Goal: Information Seeking & Learning: Compare options

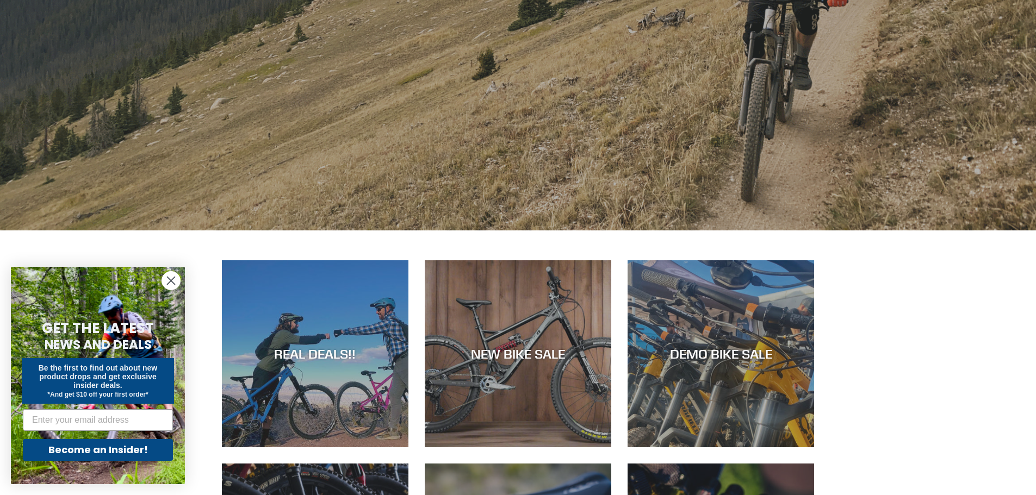
scroll to position [435, 0]
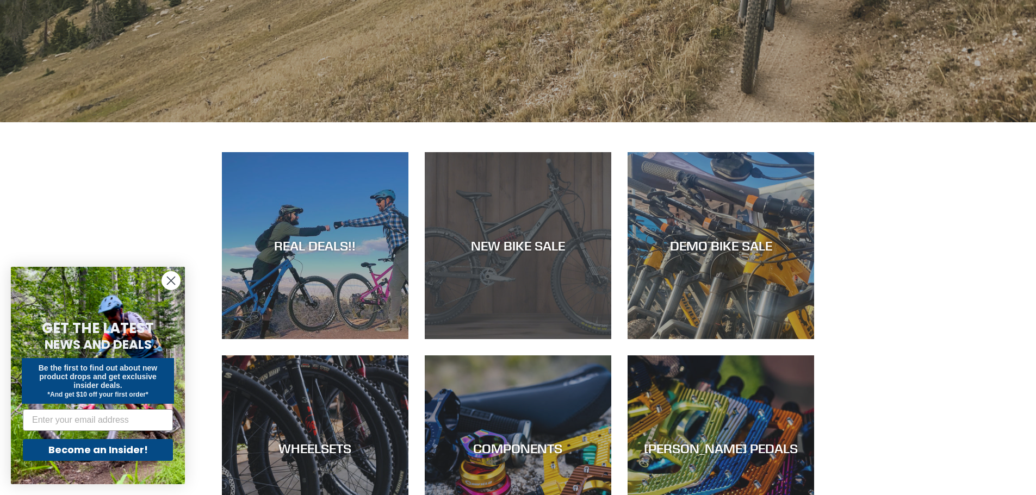
click at [528, 339] on div "NEW BIKE SALE" at bounding box center [518, 339] width 186 height 0
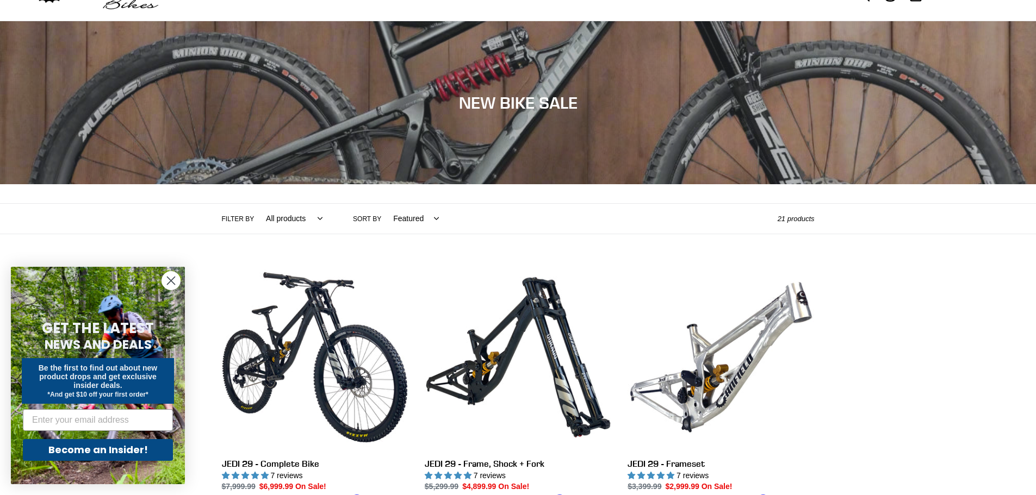
scroll to position [54, 0]
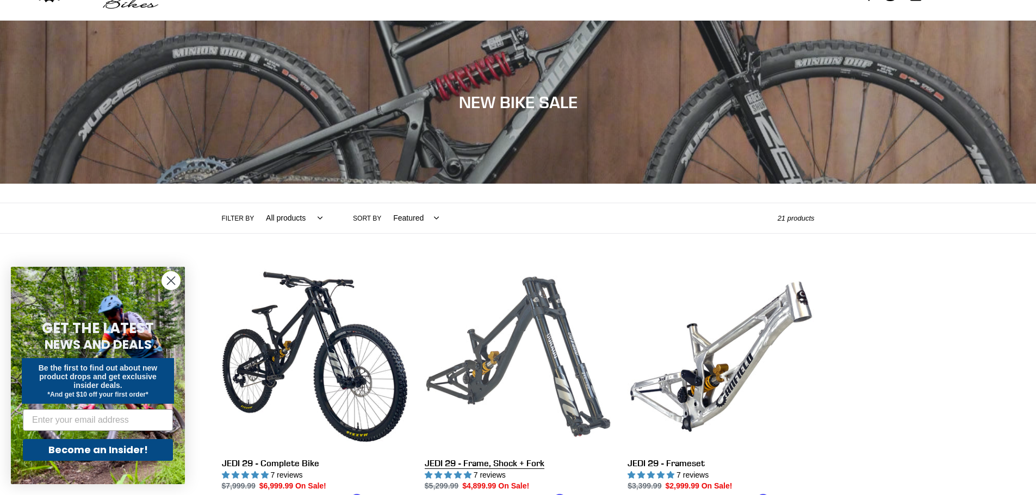
click at [519, 336] on link "JEDI 29 - Frame, Shock + Fork" at bounding box center [518, 391] width 186 height 254
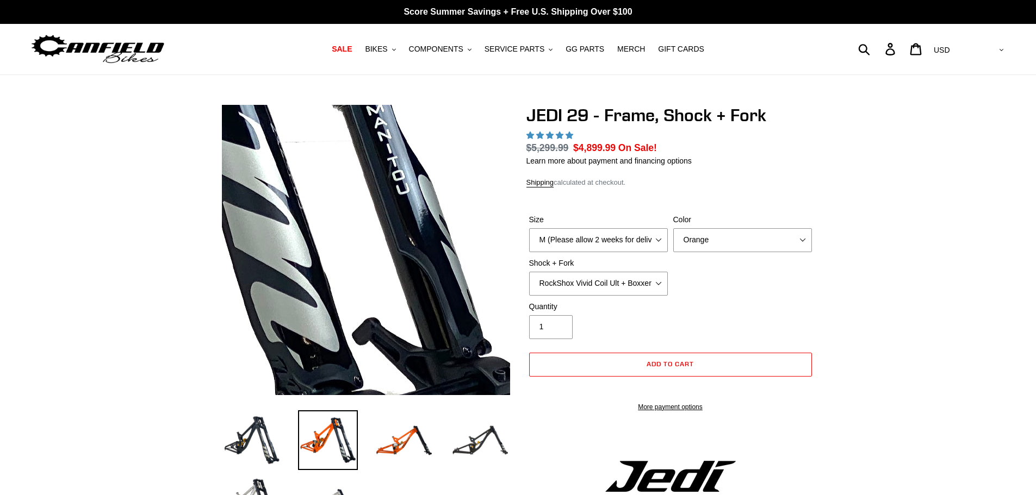
select select "highest-rating"
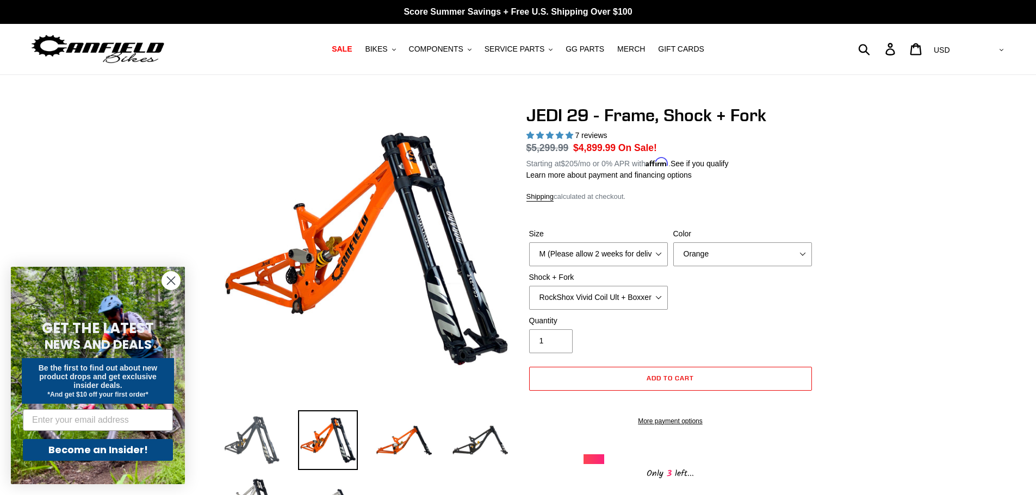
click at [262, 431] on img at bounding box center [252, 440] width 60 height 60
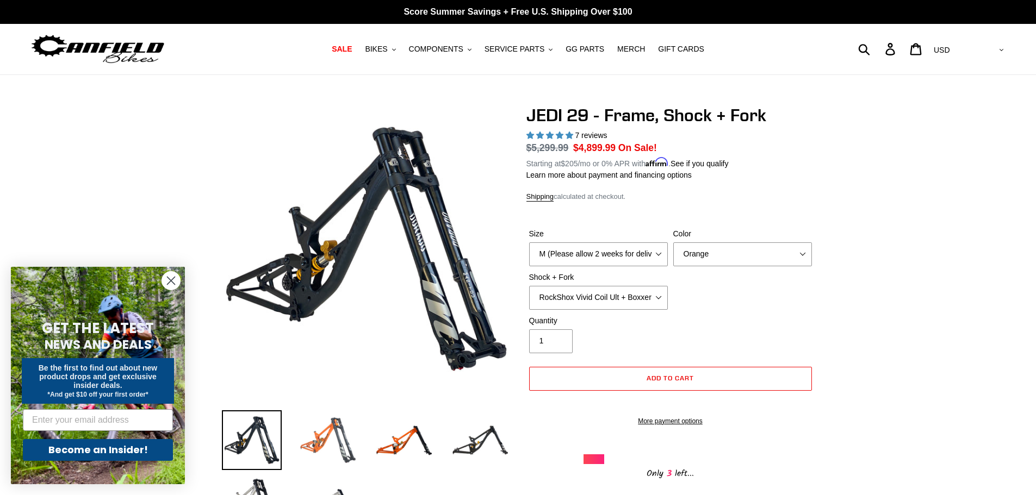
click at [345, 444] on img at bounding box center [328, 440] width 60 height 60
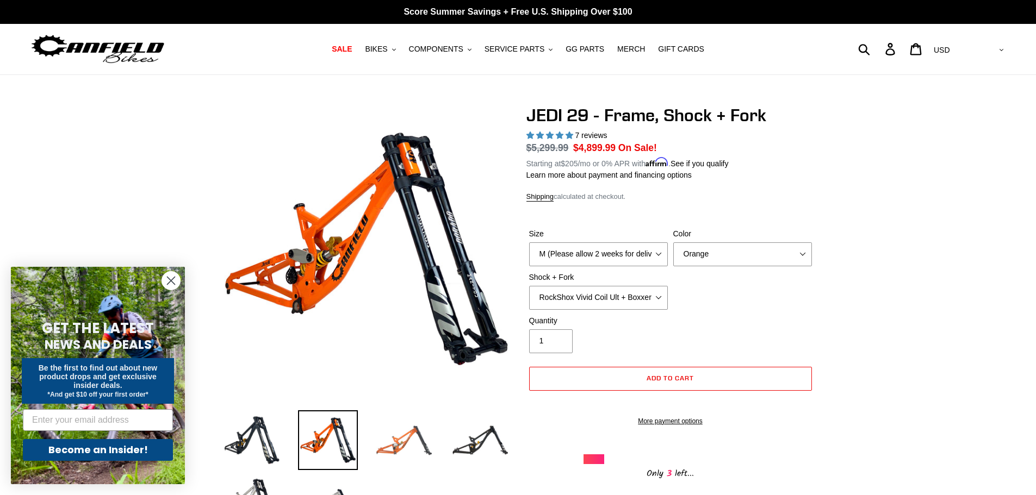
click at [377, 439] on img at bounding box center [404, 440] width 60 height 60
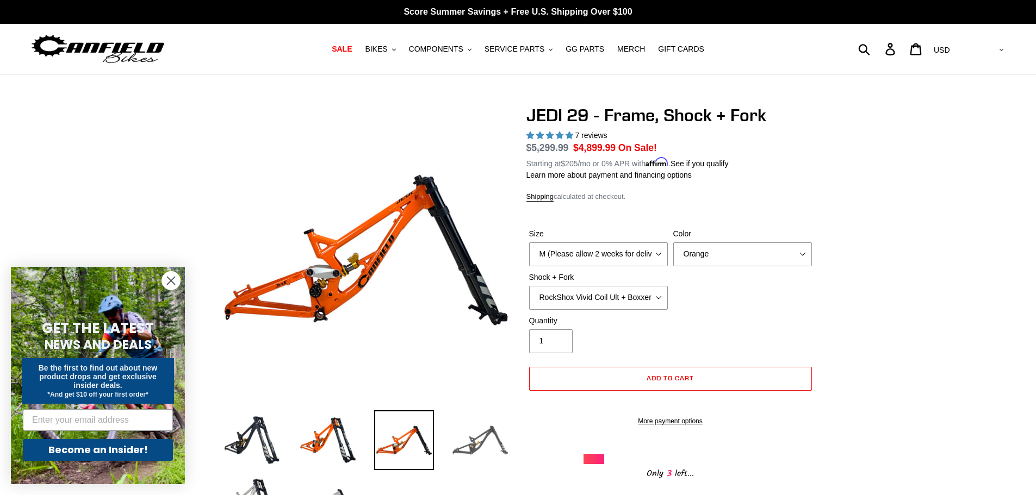
click at [450, 445] on img at bounding box center [480, 440] width 60 height 60
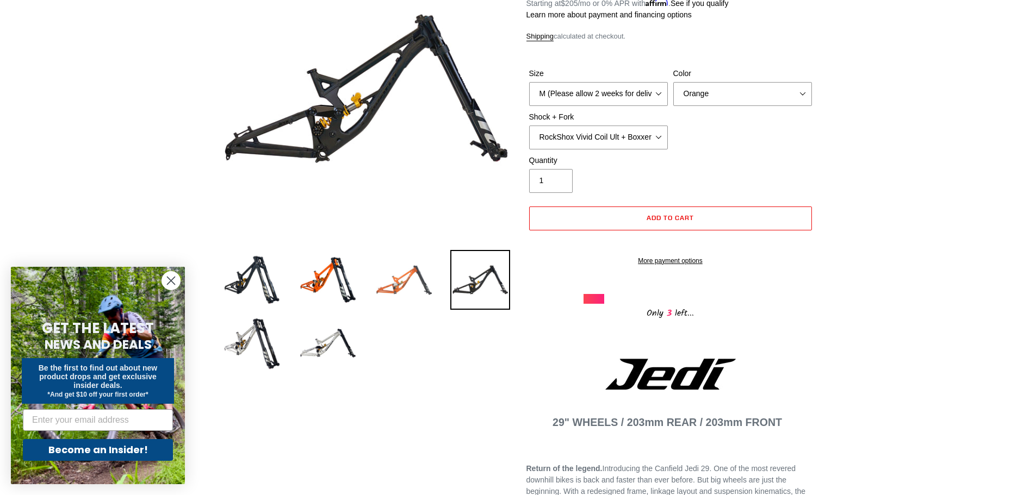
scroll to position [163, 0]
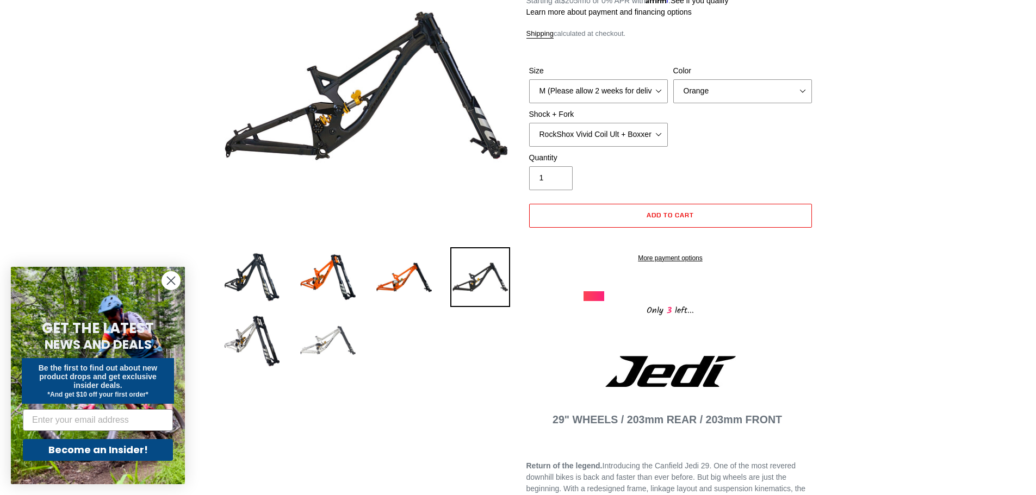
click at [342, 366] on img at bounding box center [328, 340] width 60 height 60
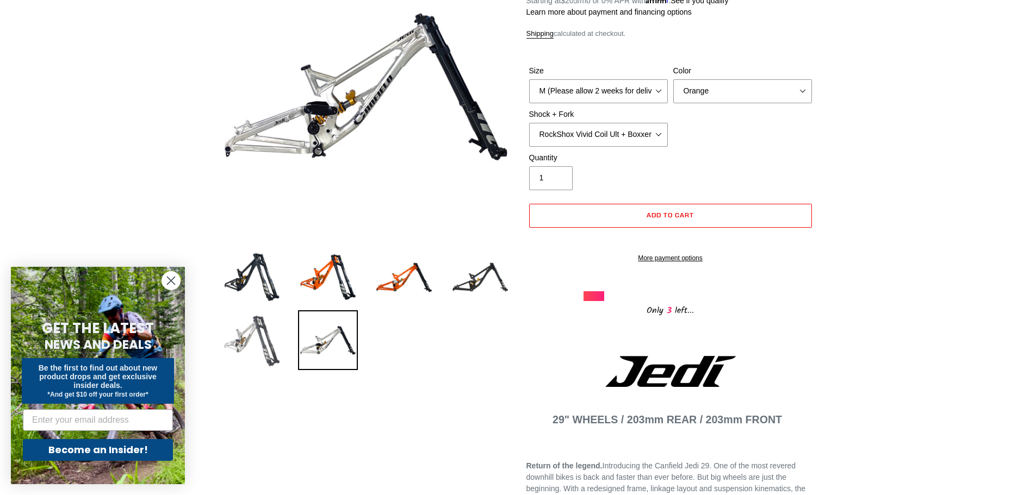
click at [278, 350] on img at bounding box center [252, 340] width 60 height 60
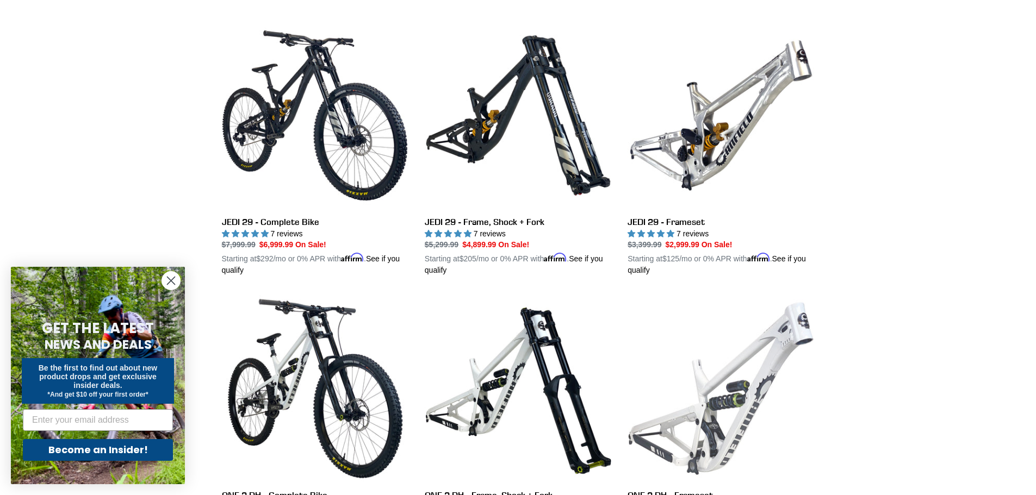
scroll to position [217, 0]
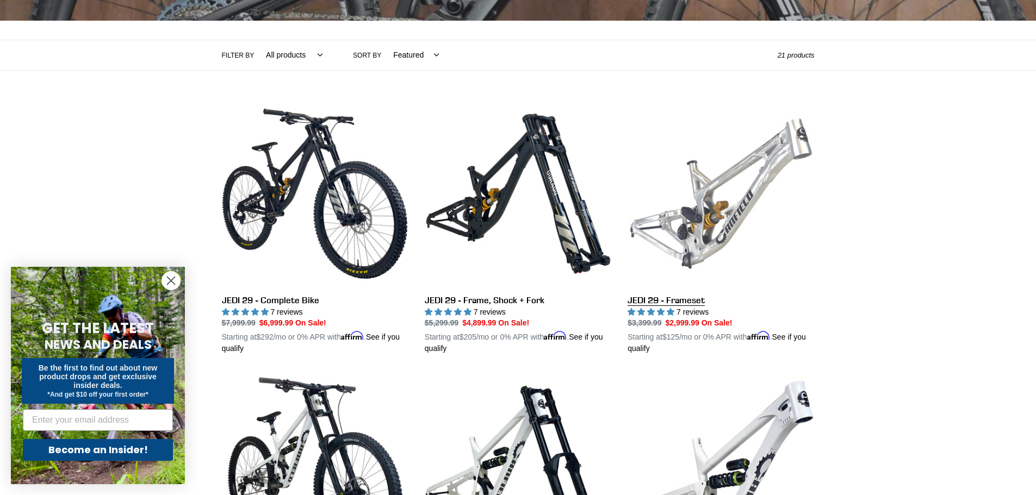
click at [712, 258] on link "JEDI 29 - Frameset" at bounding box center [720, 228] width 186 height 254
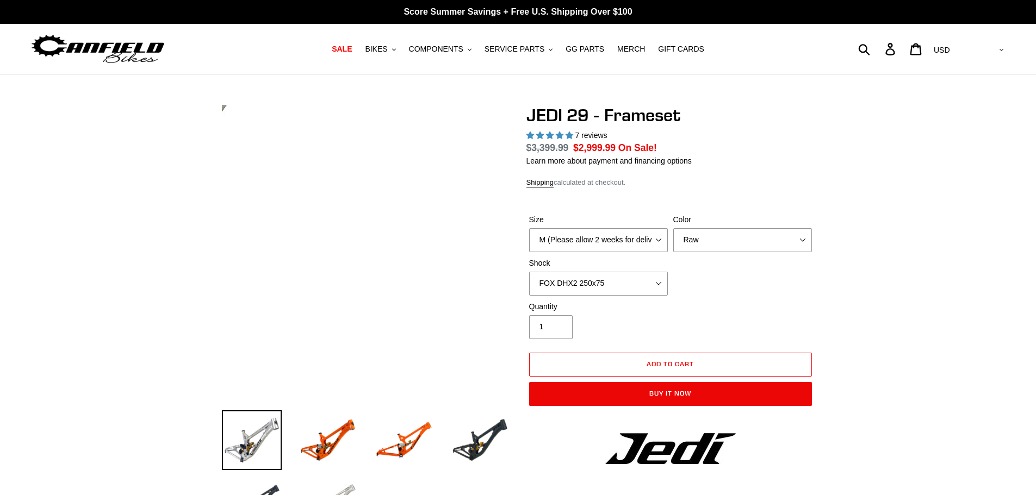
select select "highest-rating"
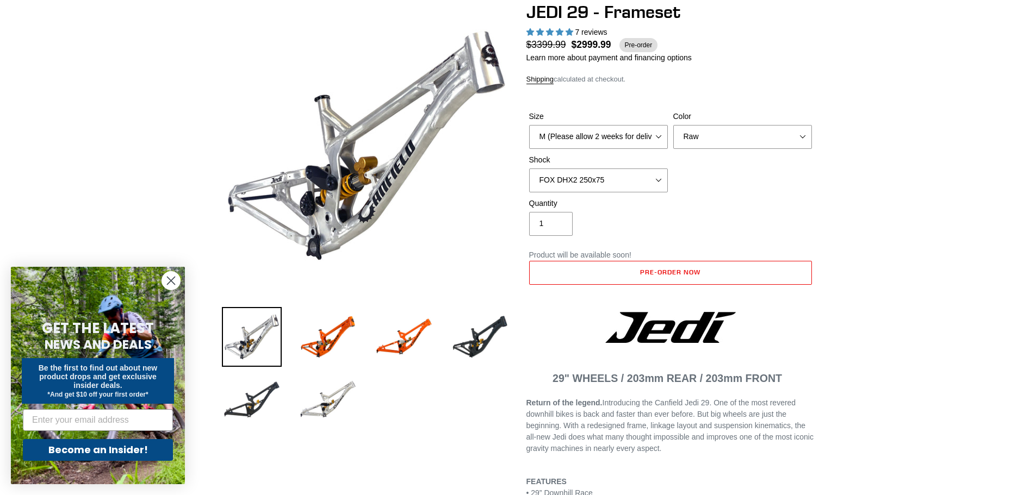
scroll to position [109, 0]
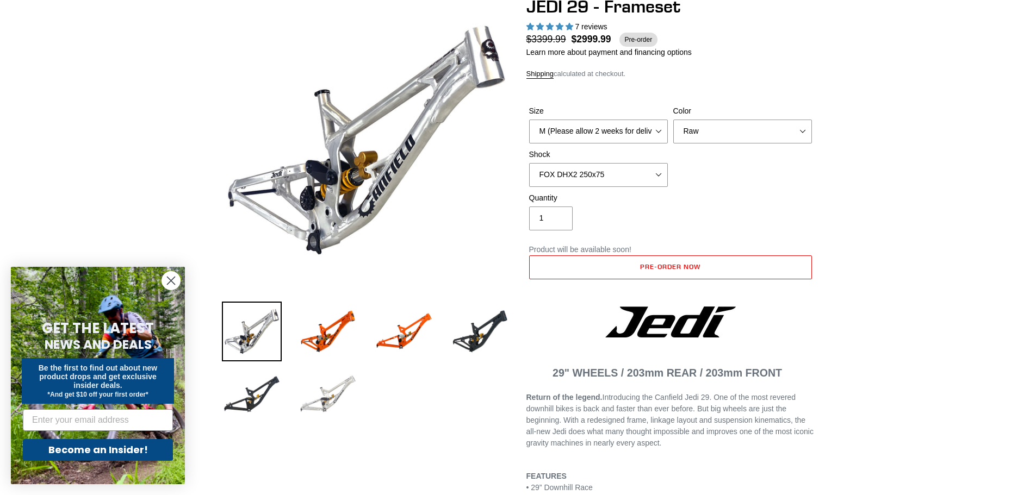
click at [304, 411] on img at bounding box center [328, 395] width 60 height 60
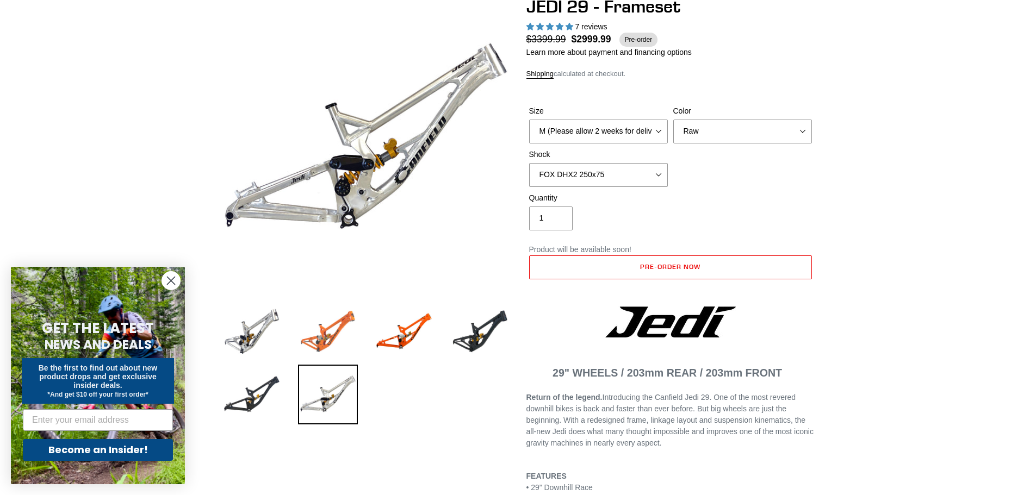
drag, startPoint x: 317, startPoint y: 323, endPoint x: 322, endPoint y: 320, distance: 6.3
click at [317, 322] on img at bounding box center [328, 332] width 60 height 60
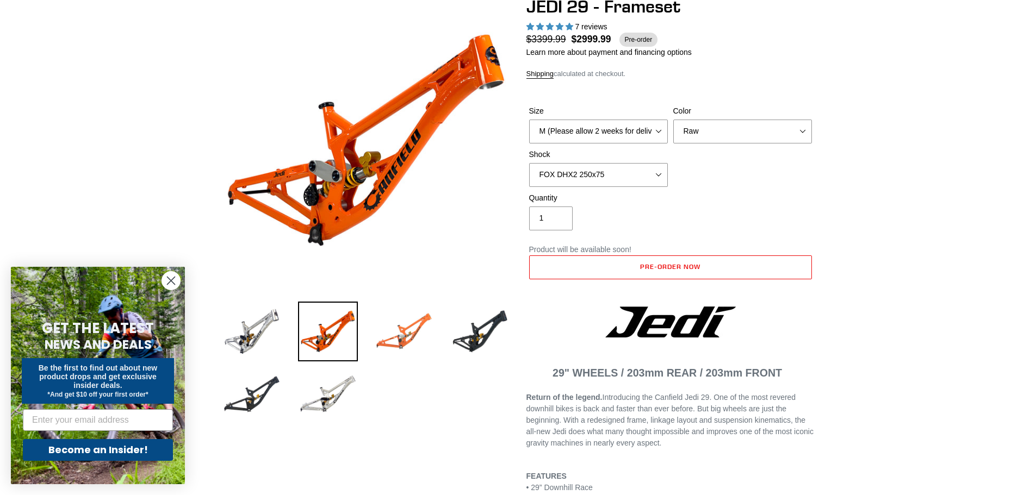
click at [414, 318] on img at bounding box center [404, 332] width 60 height 60
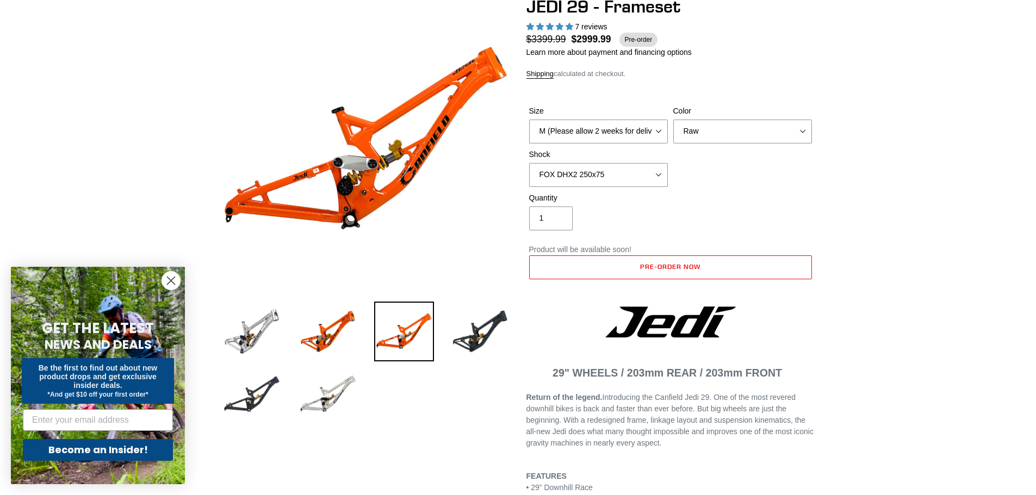
click at [443, 327] on li at bounding box center [472, 334] width 76 height 63
click at [476, 331] on img at bounding box center [480, 332] width 60 height 60
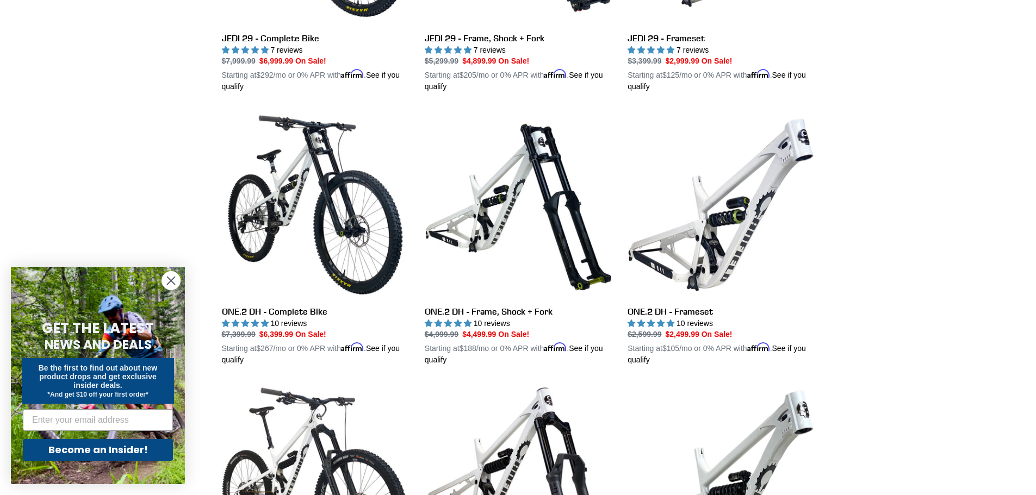
scroll to position [489, 0]
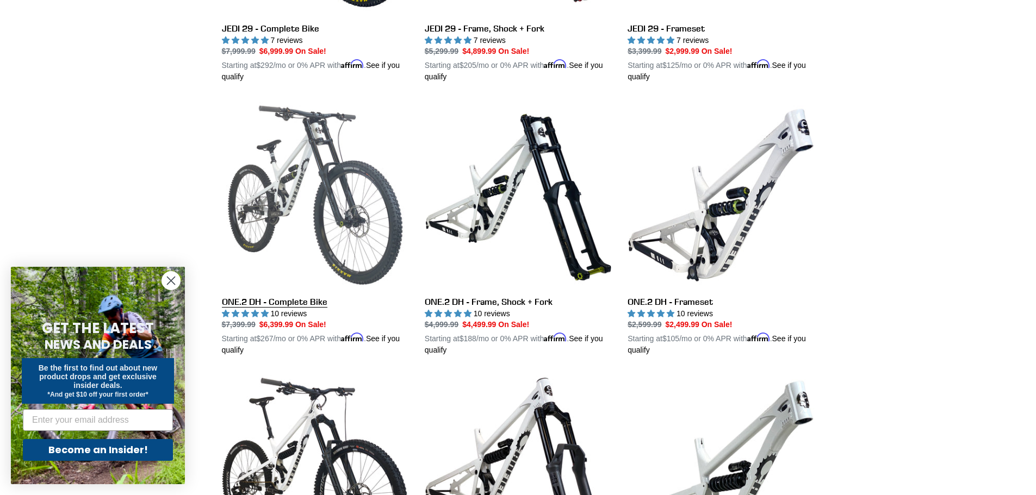
click at [355, 229] on link "ONE.2 DH - Complete Bike" at bounding box center [315, 229] width 186 height 254
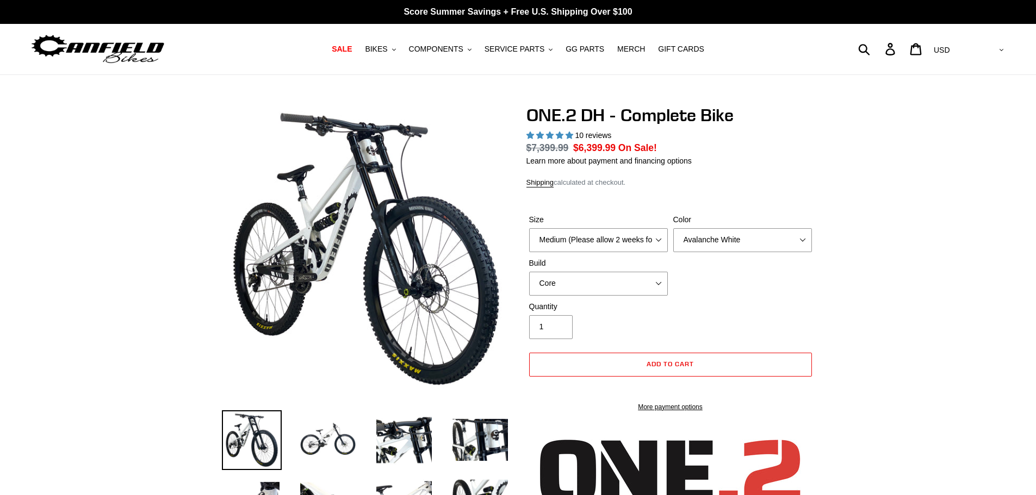
select select "highest-rating"
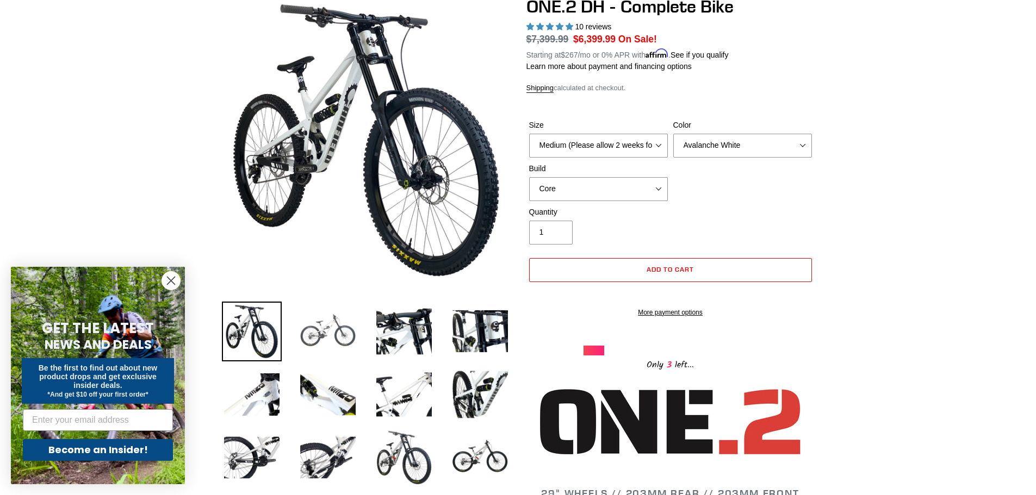
click at [319, 350] on img at bounding box center [328, 332] width 60 height 60
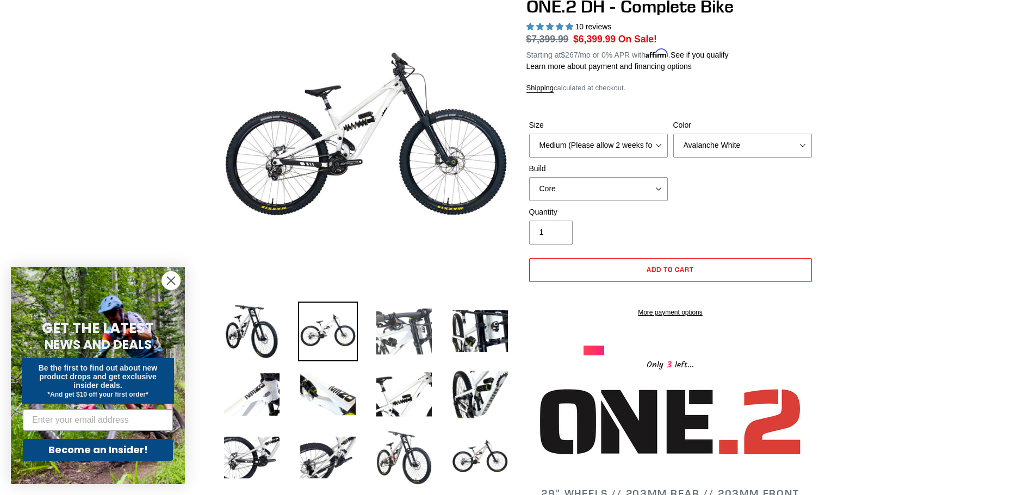
click at [394, 344] on img at bounding box center [404, 332] width 60 height 60
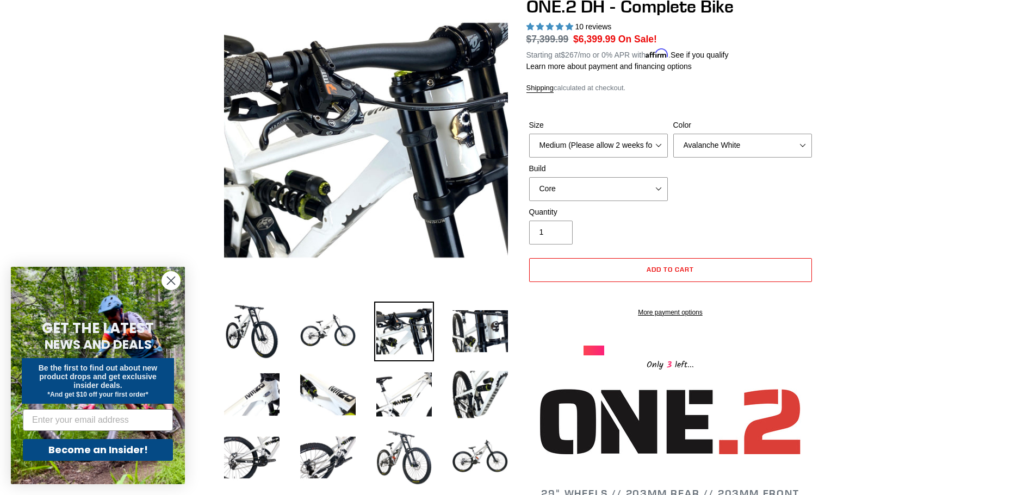
click at [433, 342] on img at bounding box center [404, 332] width 60 height 60
click at [471, 351] on img at bounding box center [480, 332] width 60 height 60
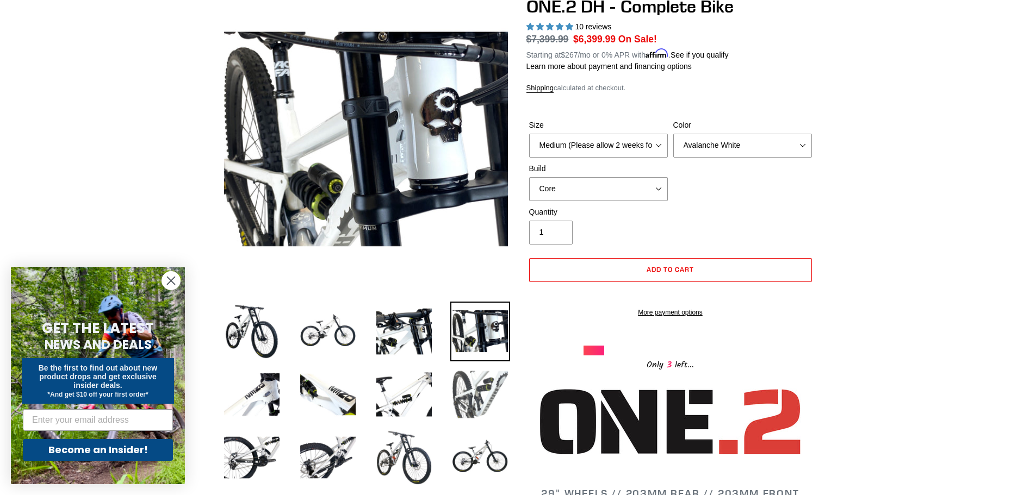
click at [465, 368] on img at bounding box center [480, 395] width 60 height 60
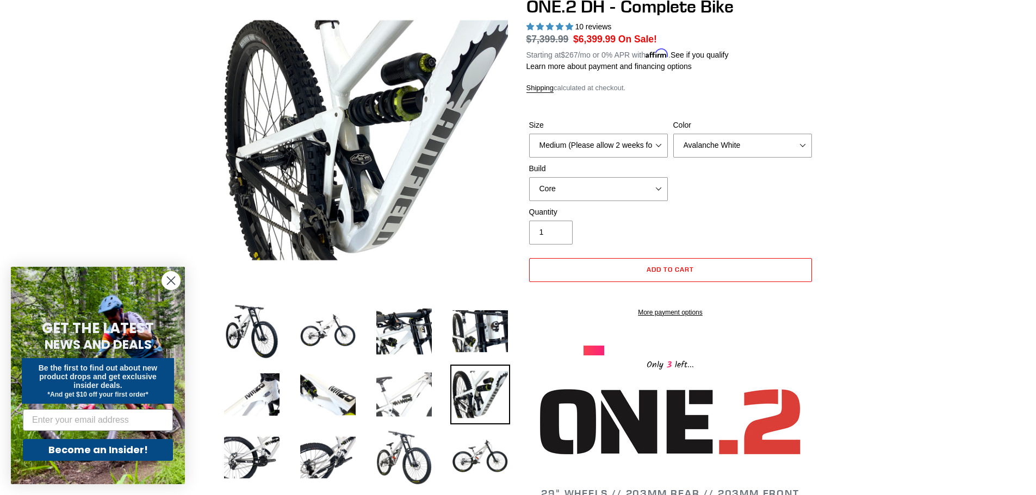
click at [425, 381] on img at bounding box center [404, 395] width 60 height 60
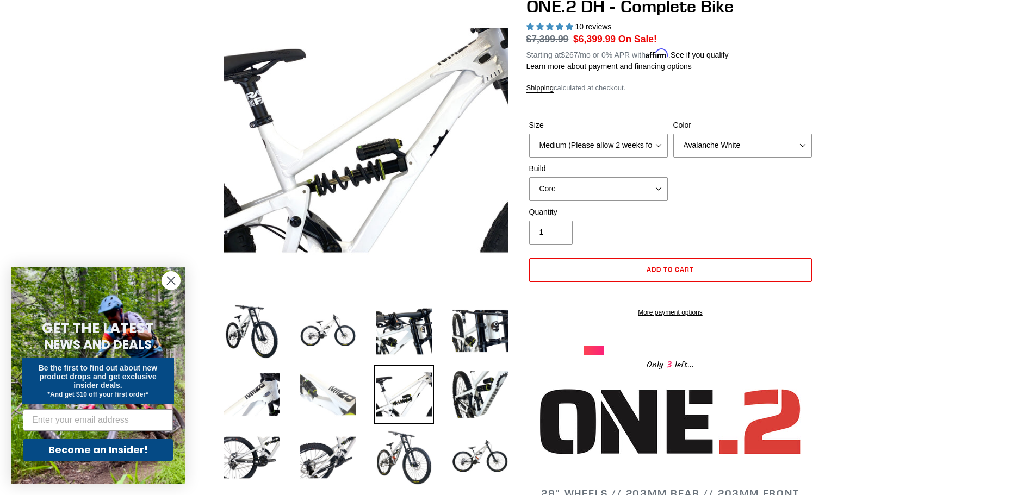
click at [327, 375] on img at bounding box center [328, 395] width 60 height 60
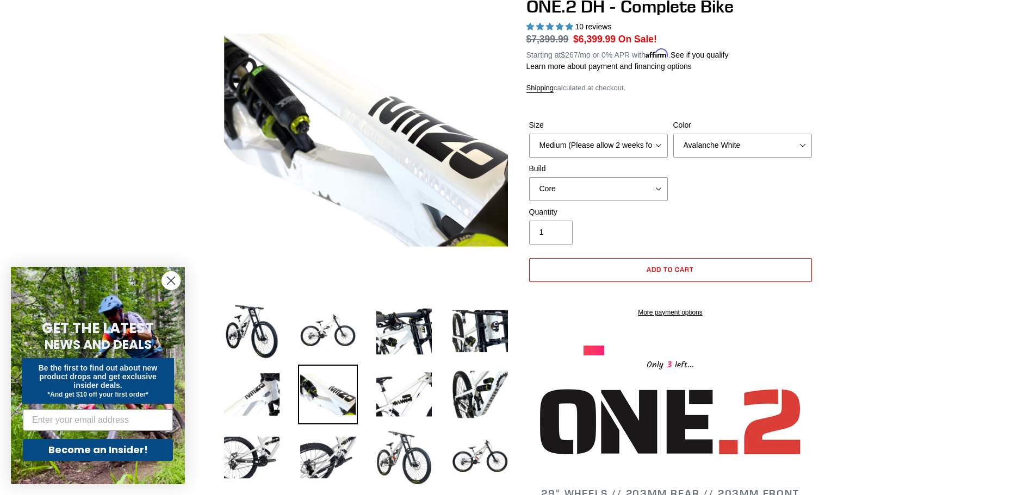
click at [287, 380] on li at bounding box center [320, 397] width 76 height 63
click at [270, 390] on img at bounding box center [252, 395] width 60 height 60
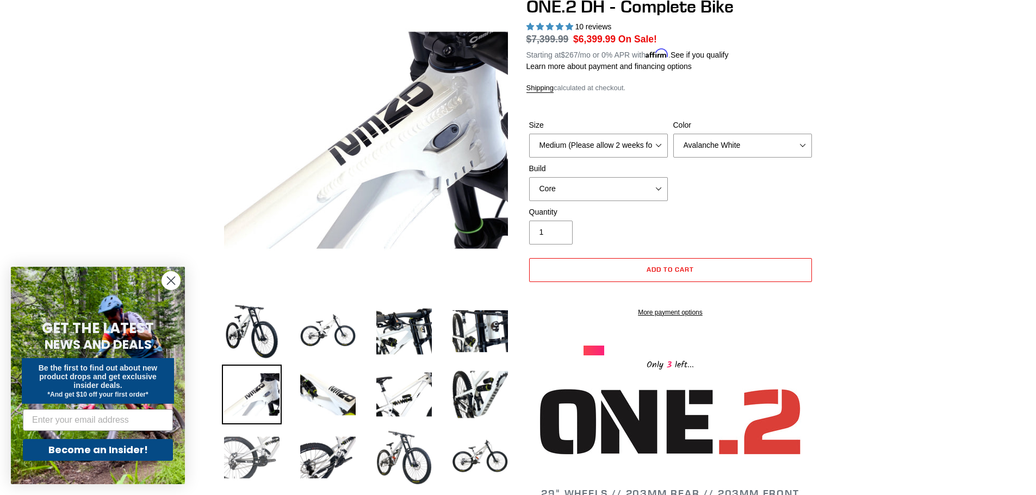
click at [257, 430] on img at bounding box center [252, 458] width 60 height 60
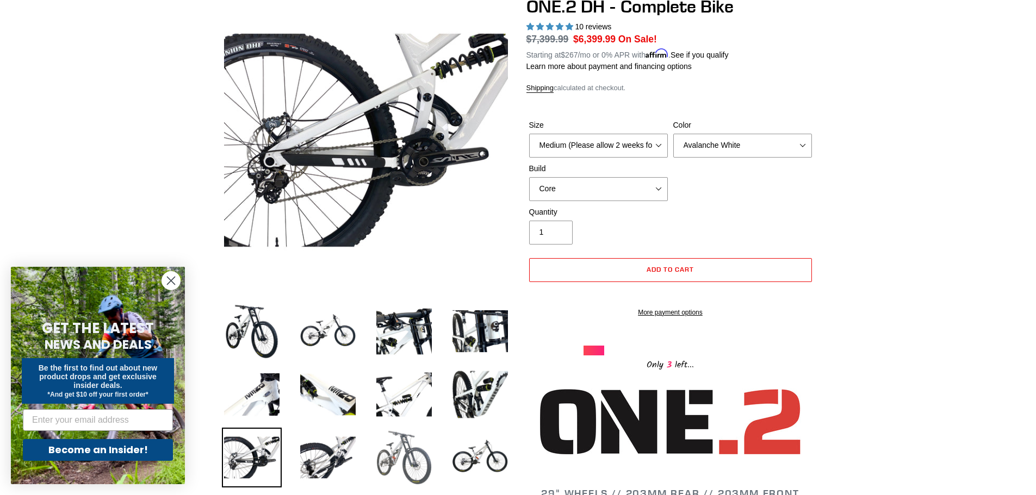
click at [400, 476] on img at bounding box center [404, 458] width 60 height 60
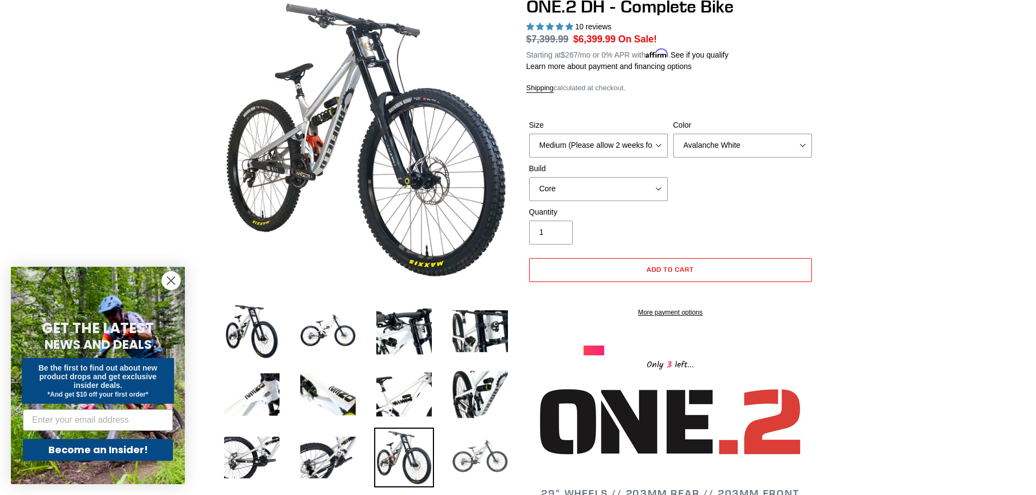
click at [453, 455] on img at bounding box center [480, 458] width 60 height 60
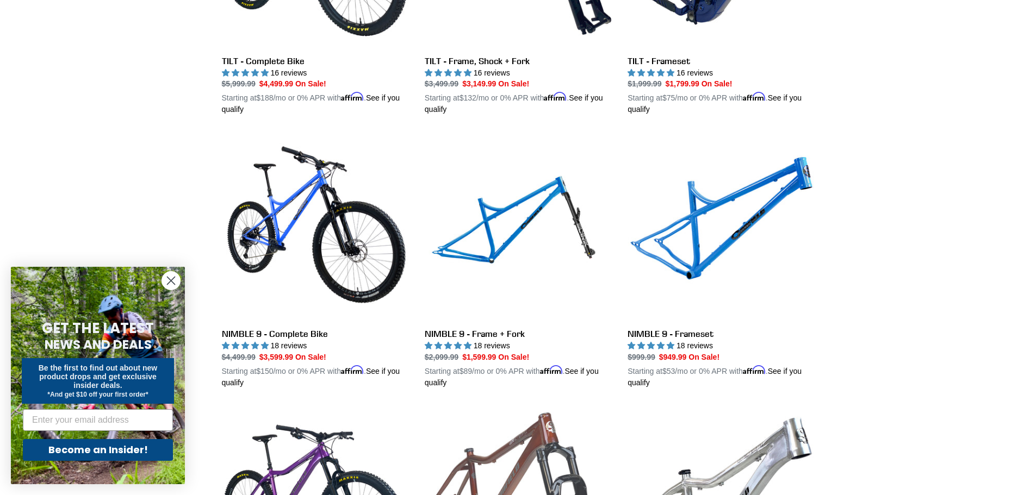
scroll to position [1547, 0]
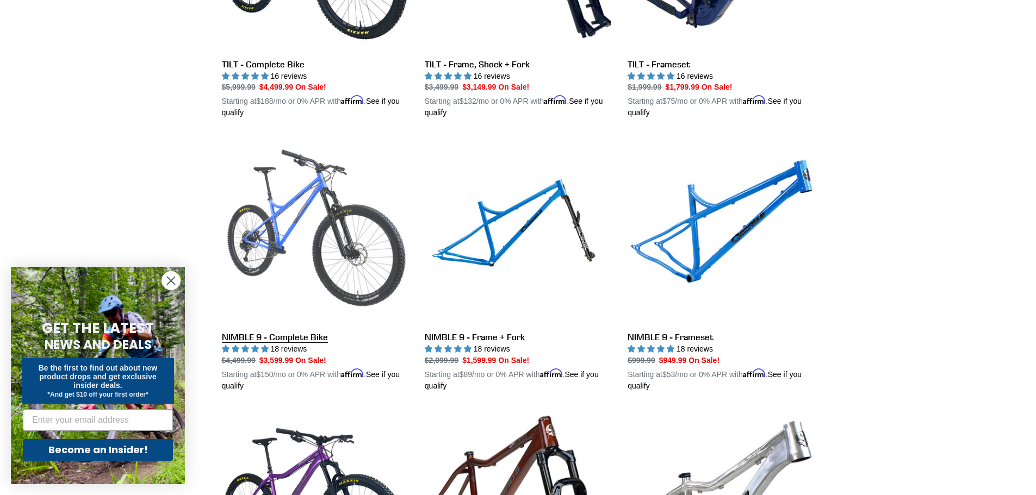
click at [307, 240] on link "NIMBLE 9 - Complete Bike" at bounding box center [315, 265] width 186 height 254
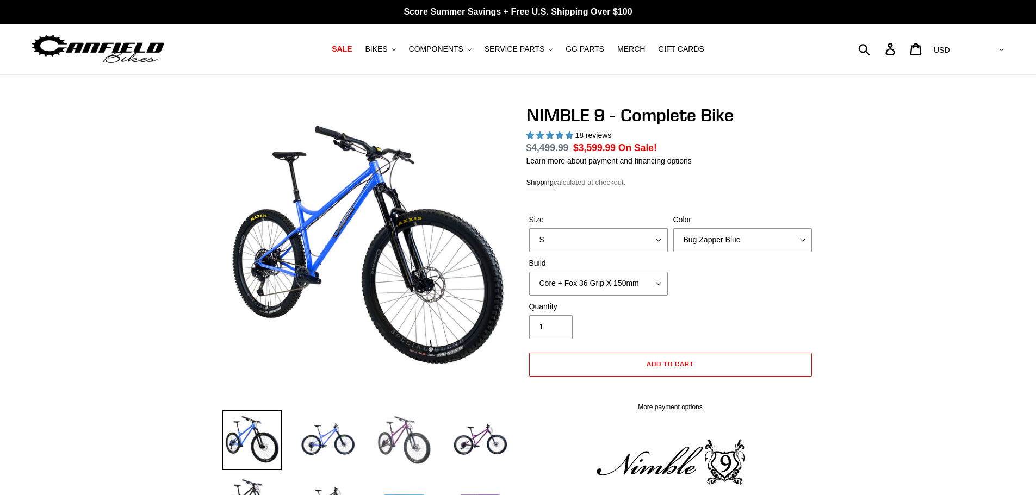
select select "highest-rating"
click at [394, 424] on img at bounding box center [404, 440] width 60 height 60
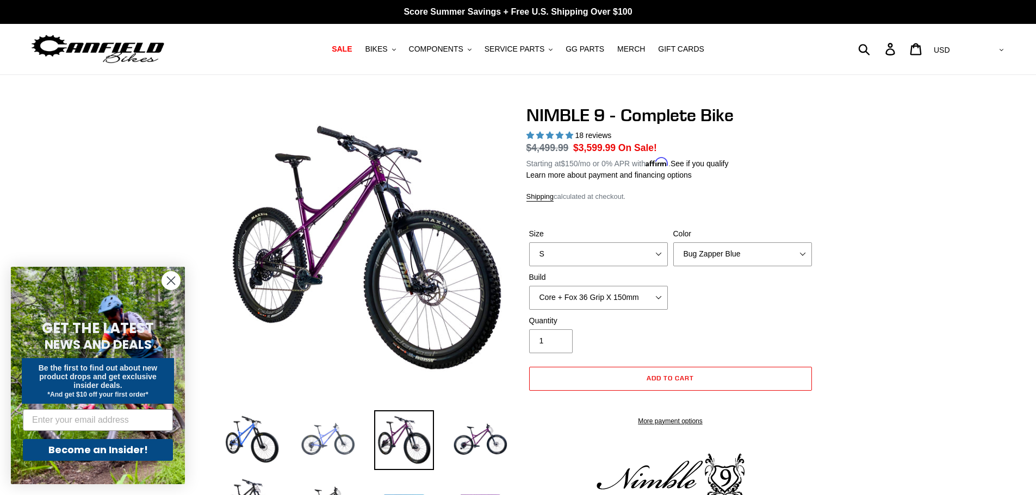
click at [337, 432] on img at bounding box center [328, 440] width 60 height 60
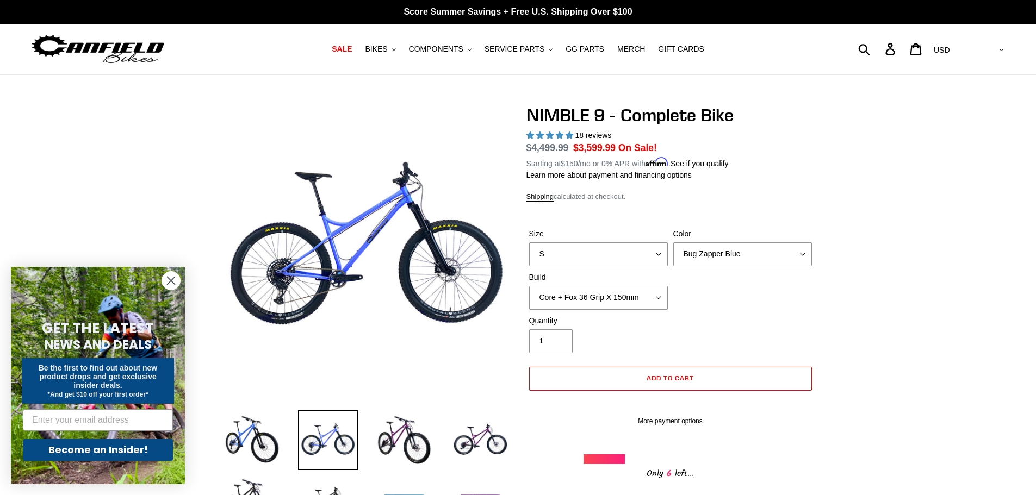
click at [440, 431] on li at bounding box center [472, 443] width 76 height 63
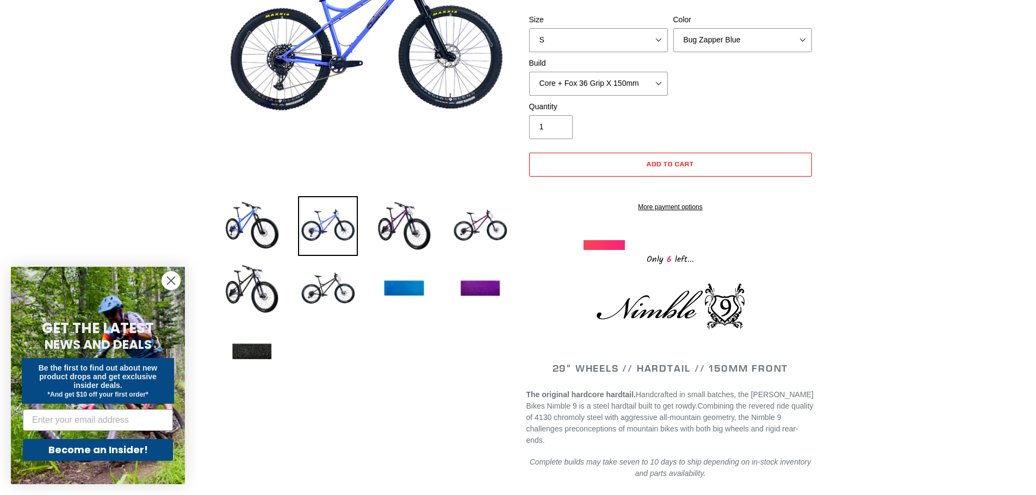
scroll to position [217, 0]
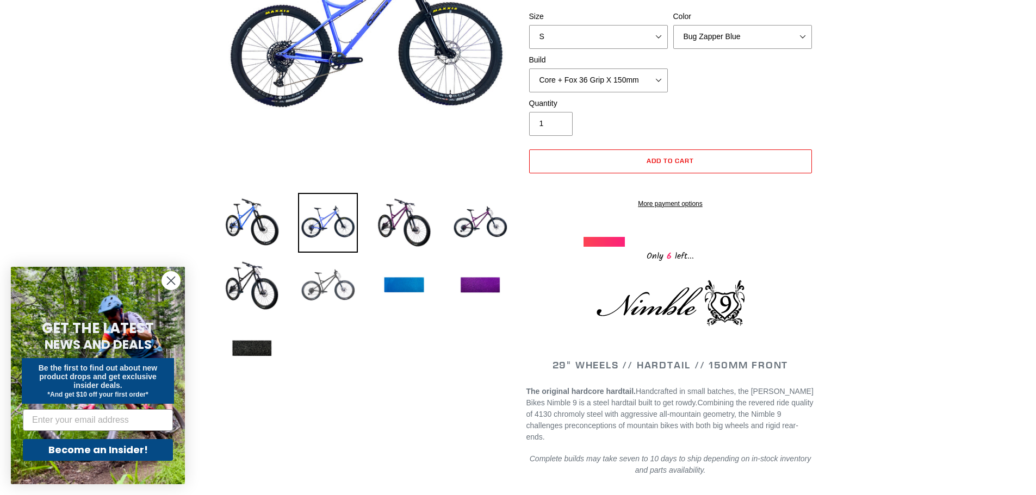
click at [327, 303] on img at bounding box center [328, 286] width 60 height 60
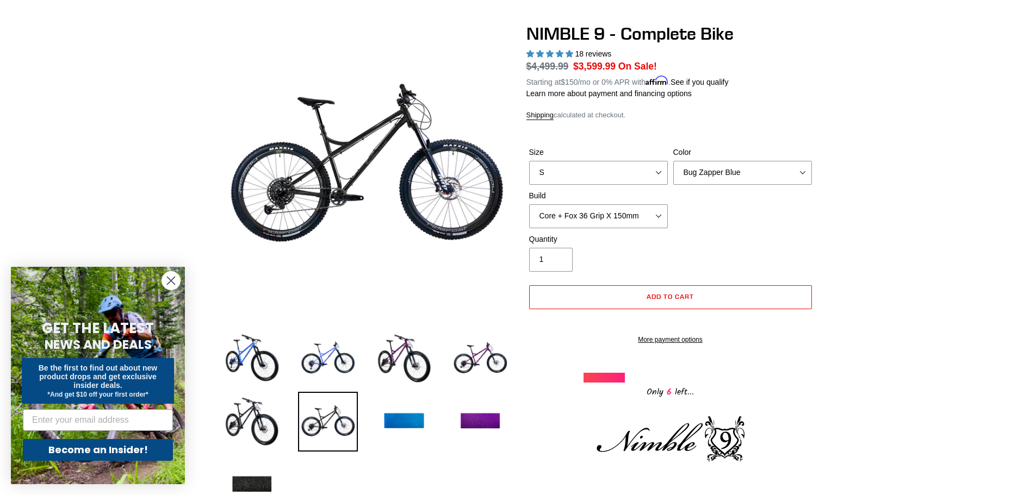
scroll to position [54, 0]
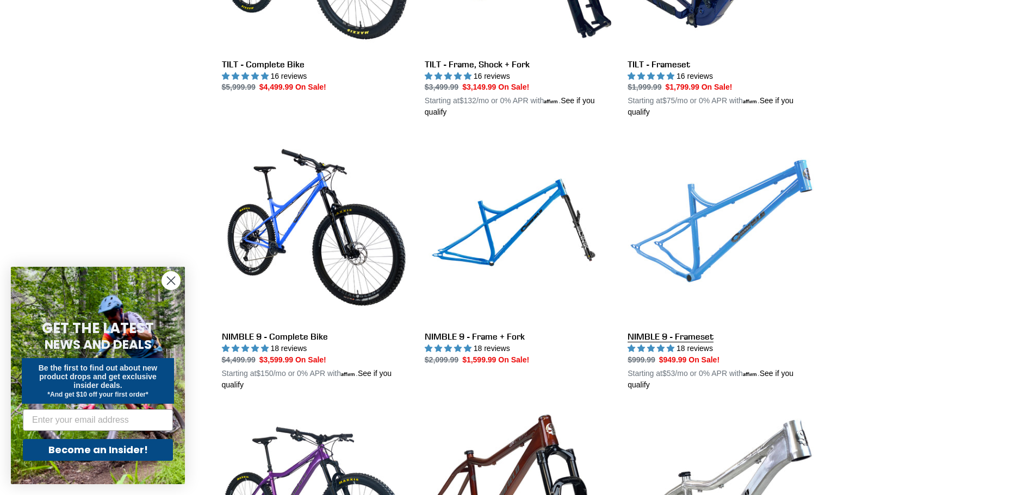
scroll to position [1647, 0]
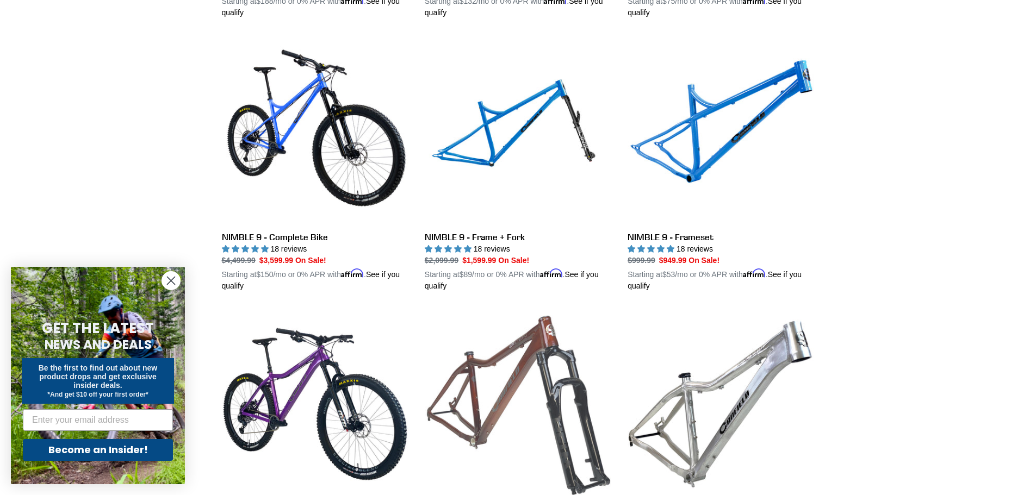
click at [542, 364] on link "YELLI SCREAMY - Frame + Fork" at bounding box center [518, 438] width 186 height 254
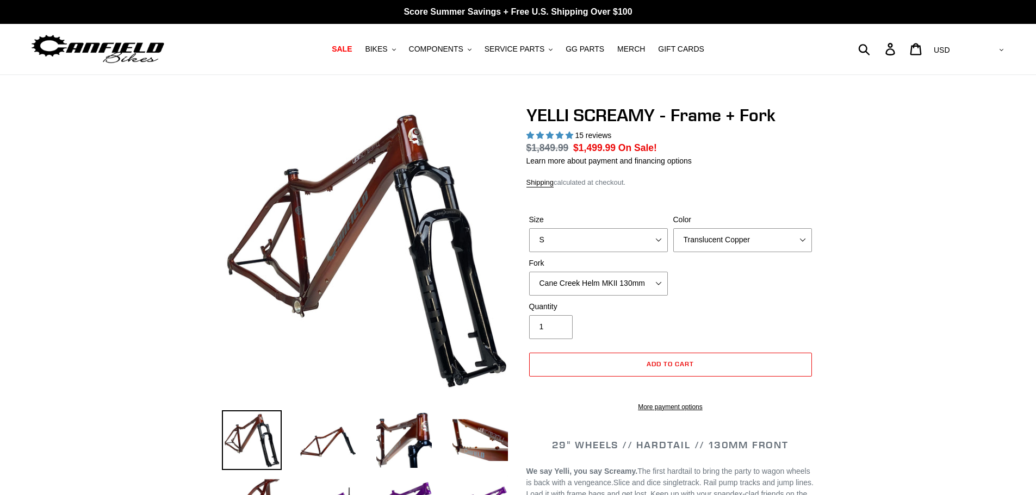
select select "highest-rating"
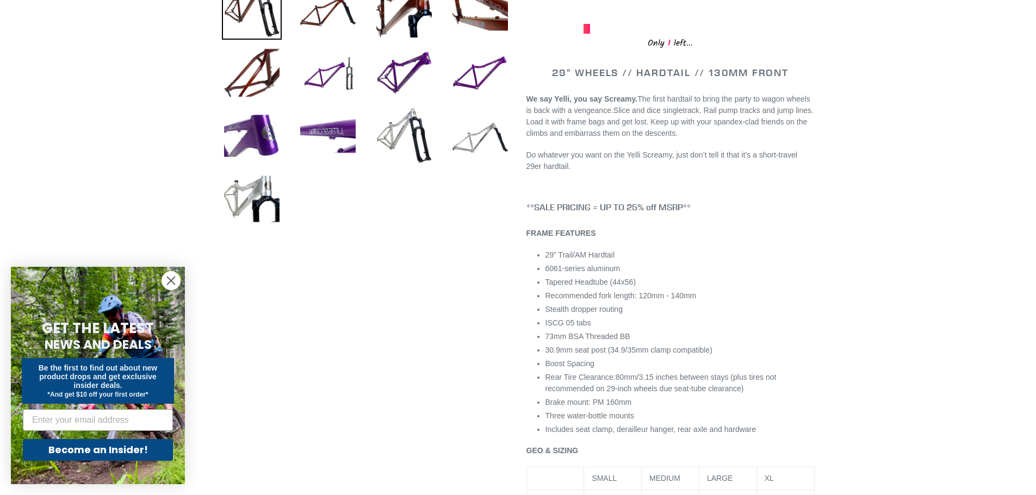
scroll to position [435, 0]
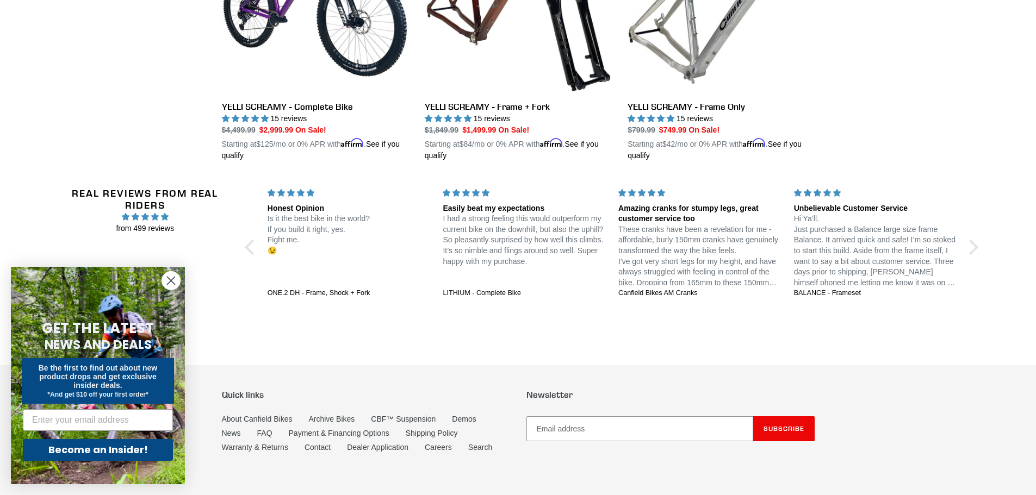
scroll to position [2120, 0]
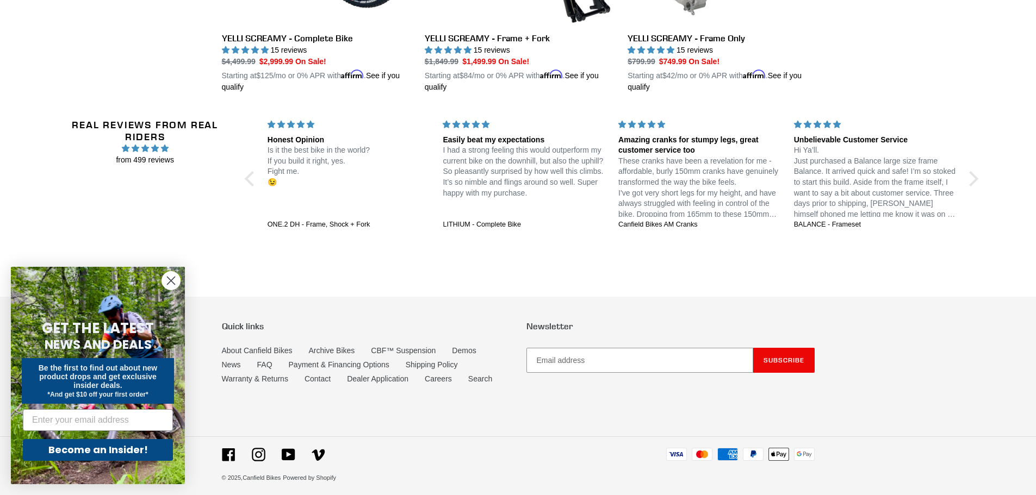
click at [167, 279] on circle "Close dialog" at bounding box center [171, 281] width 18 height 18
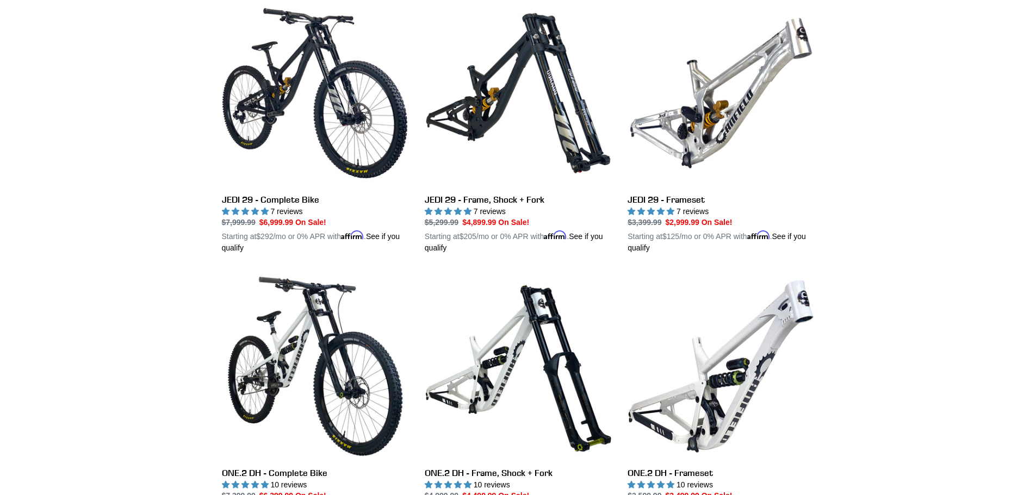
scroll to position [271, 0]
